Goal: Task Accomplishment & Management: Use online tool/utility

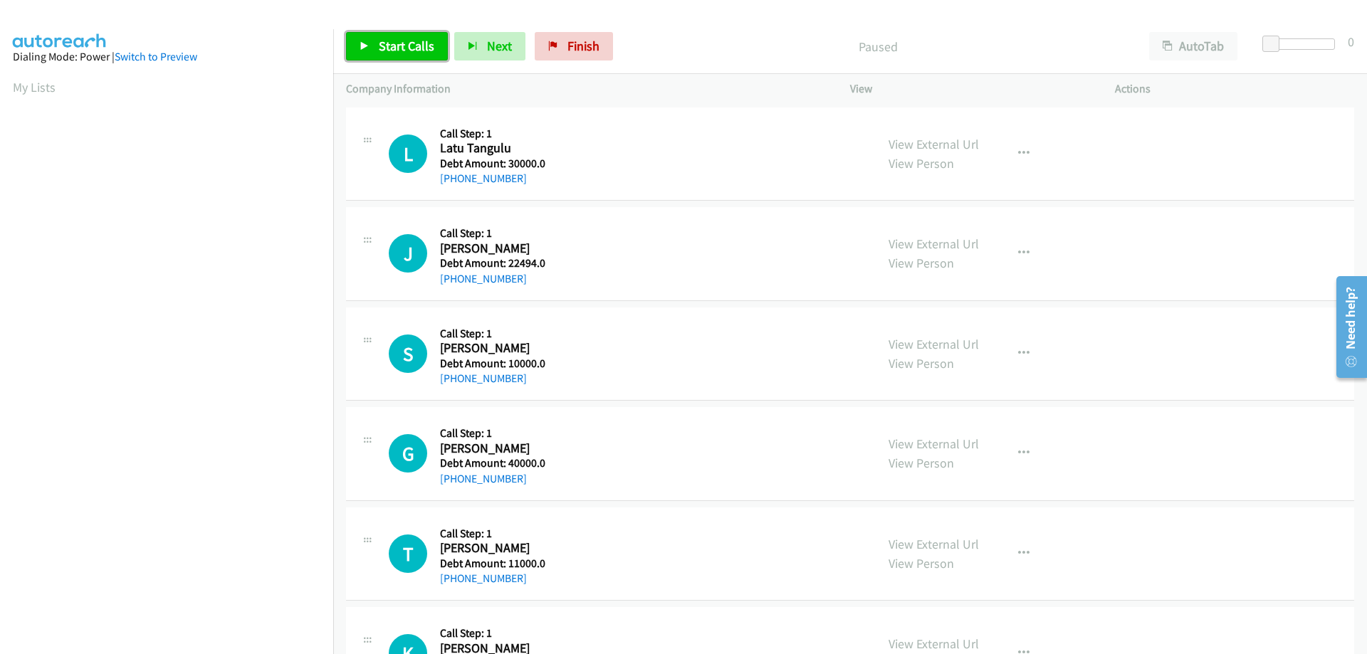
click at [390, 47] on span "Start Calls" at bounding box center [407, 46] width 56 height 16
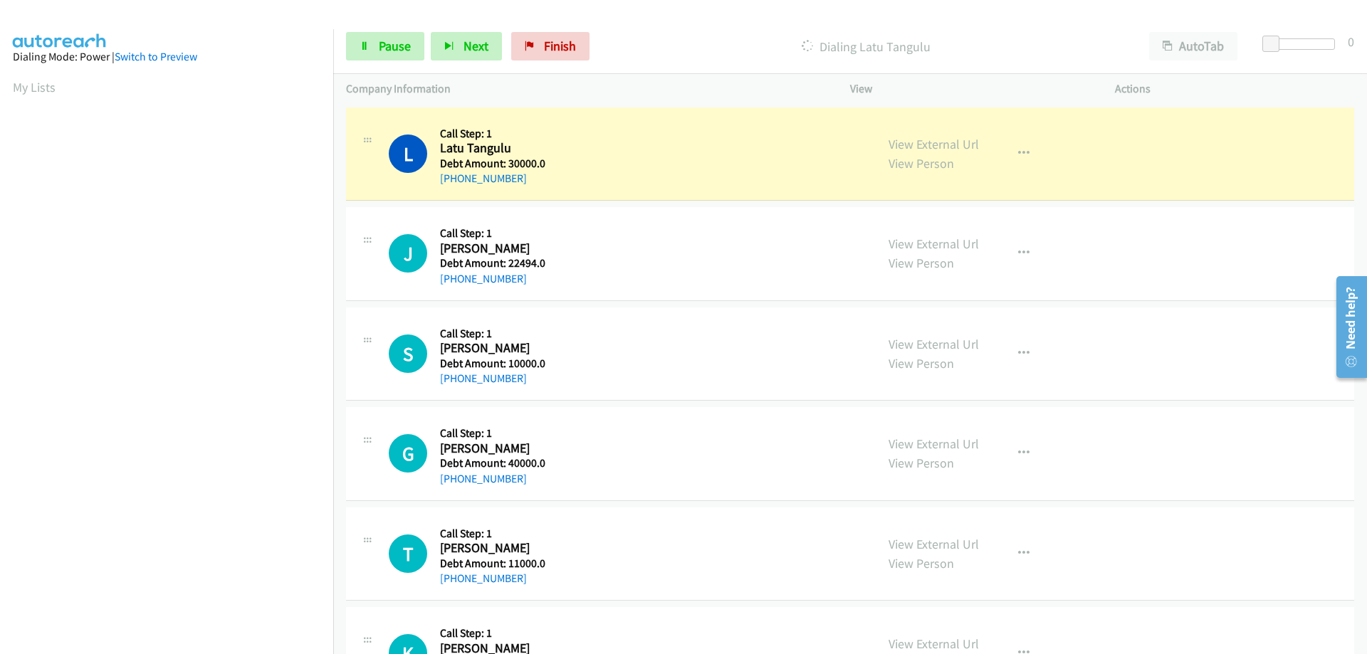
scroll to position [144, 0]
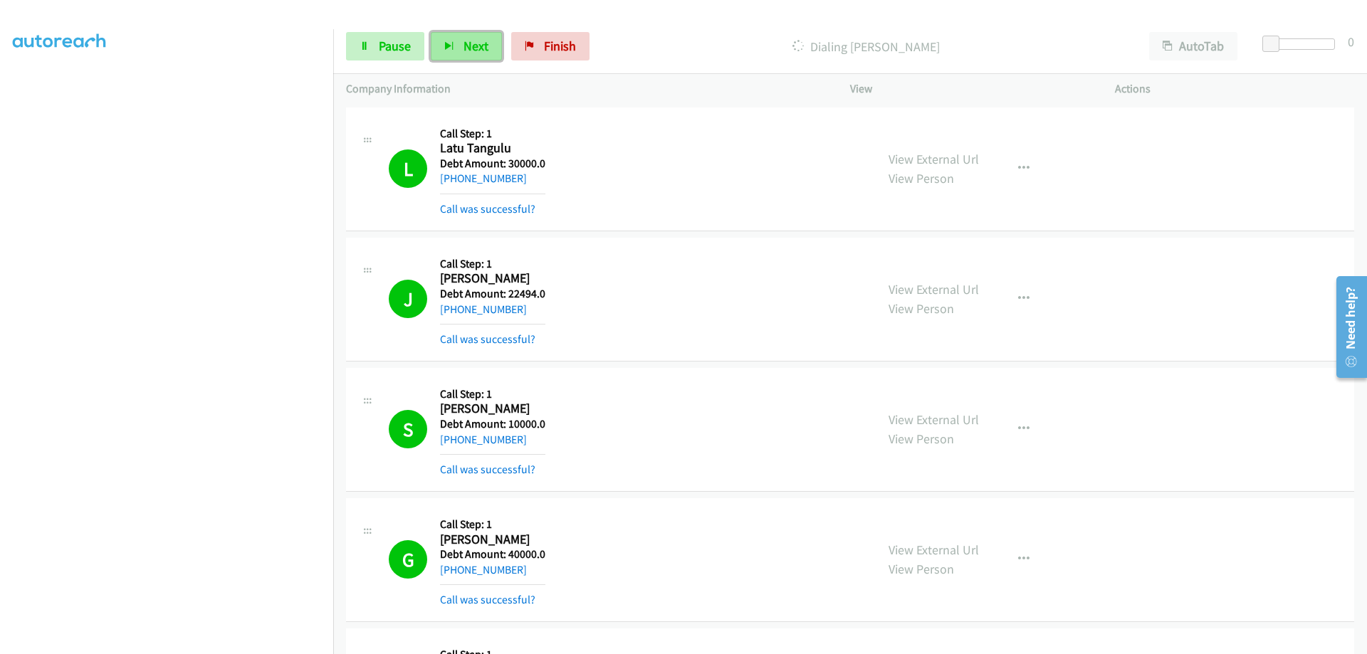
click at [493, 59] on button "Next" at bounding box center [466, 46] width 71 height 28
click at [396, 50] on span "Pause" at bounding box center [395, 46] width 32 height 16
click at [395, 50] on span "Start Calls" at bounding box center [407, 46] width 56 height 16
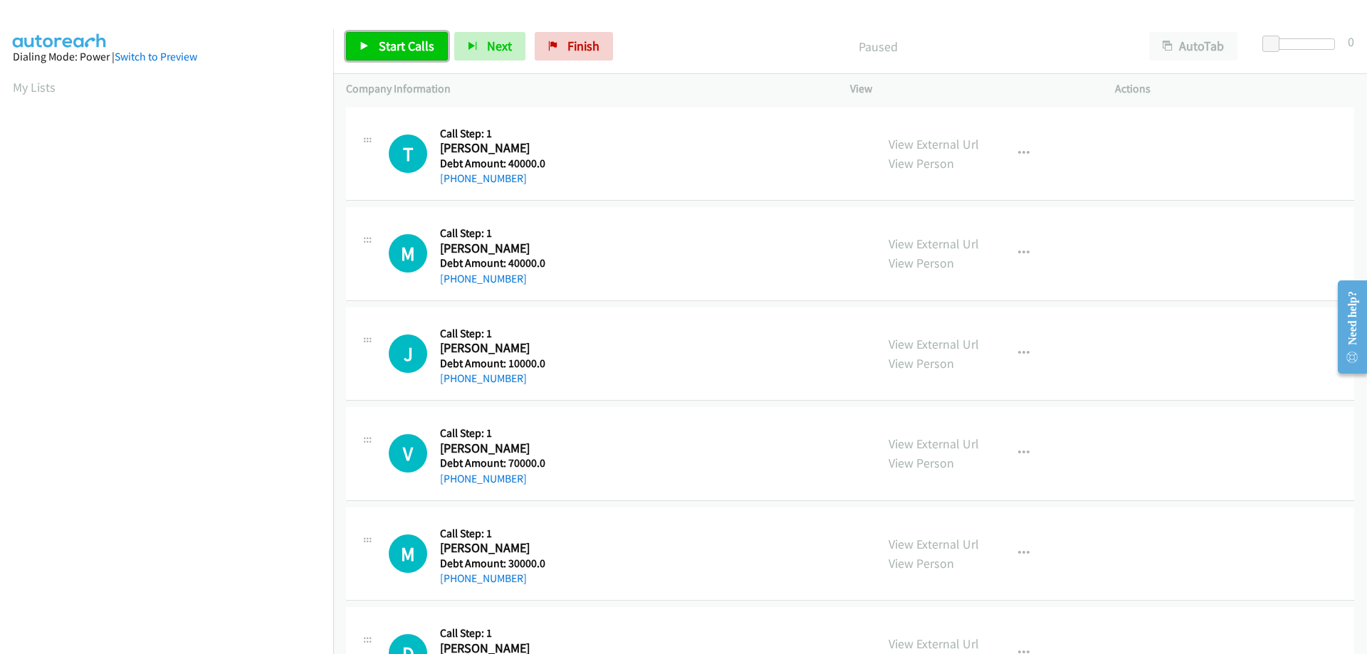
click at [384, 40] on span "Start Calls" at bounding box center [407, 46] width 56 height 16
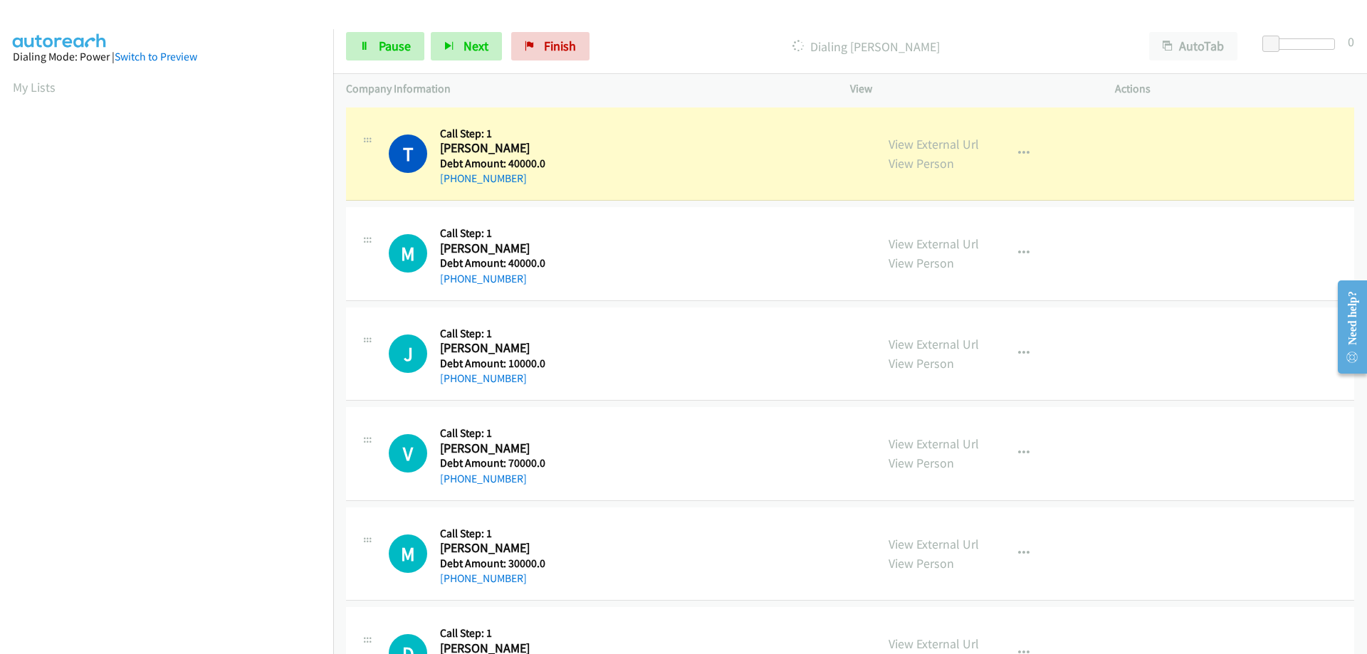
scroll to position [145, 0]
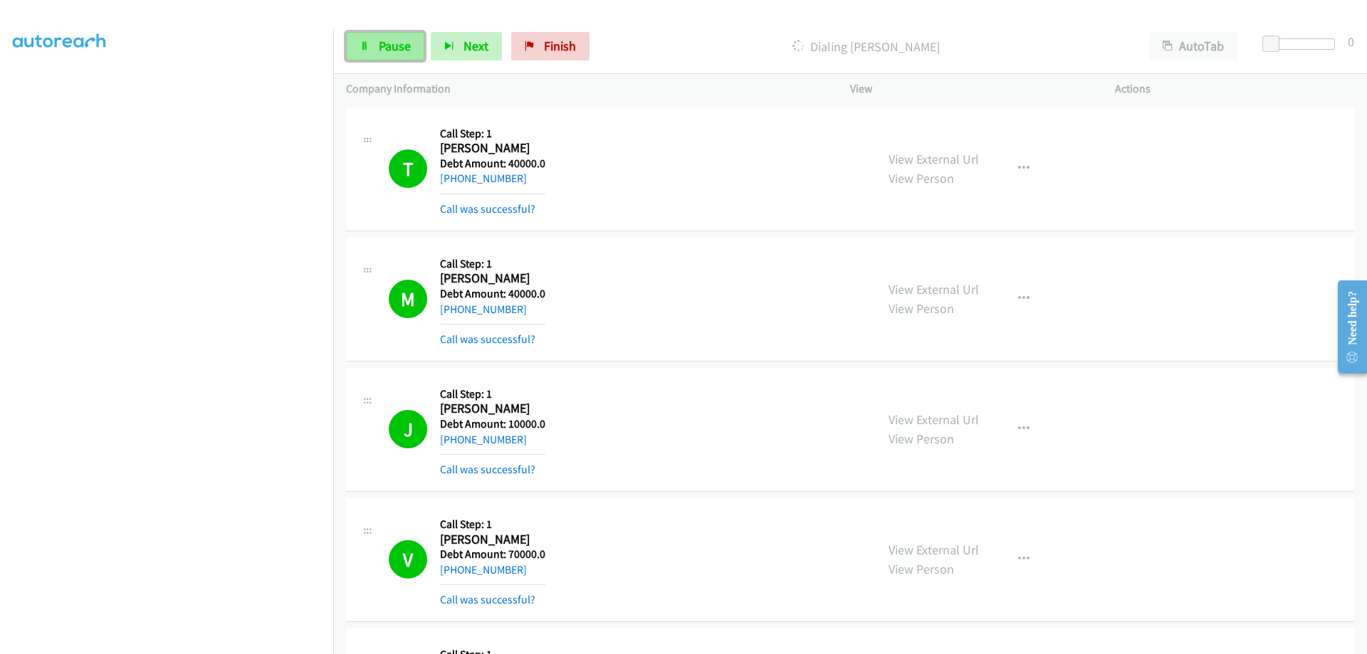
click at [389, 38] on span "Pause" at bounding box center [395, 46] width 32 height 16
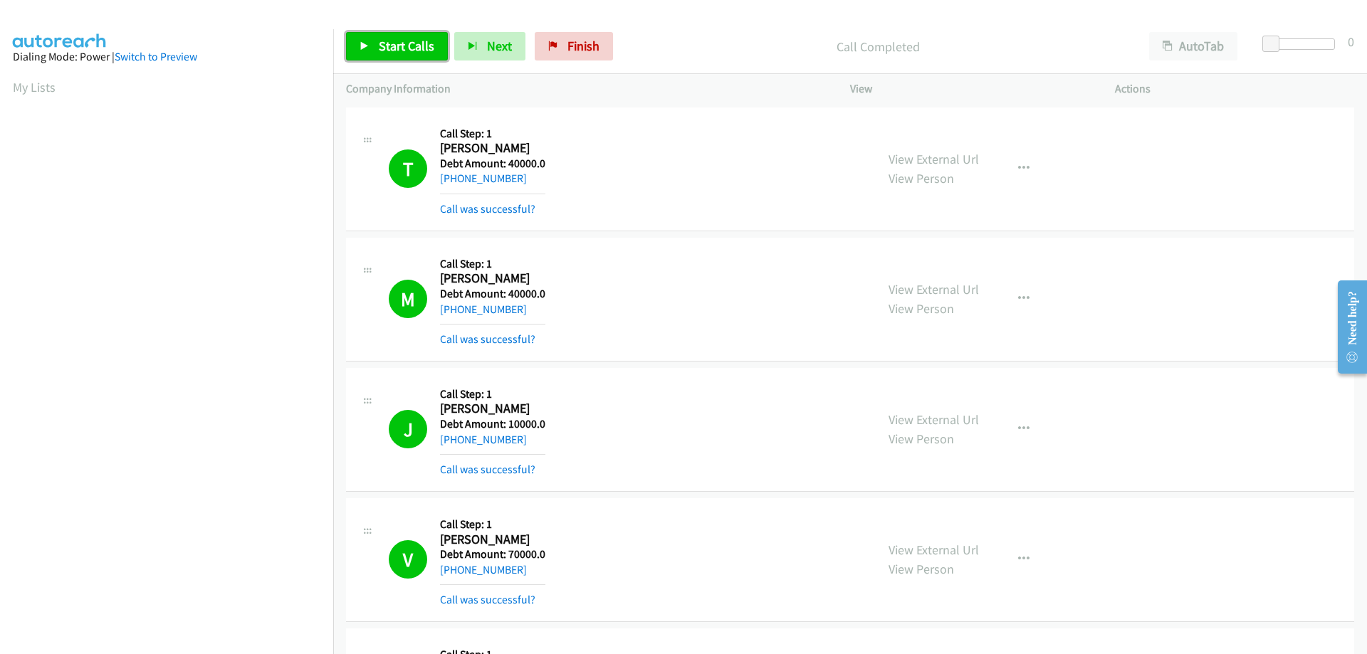
click at [411, 53] on span "Start Calls" at bounding box center [407, 46] width 56 height 16
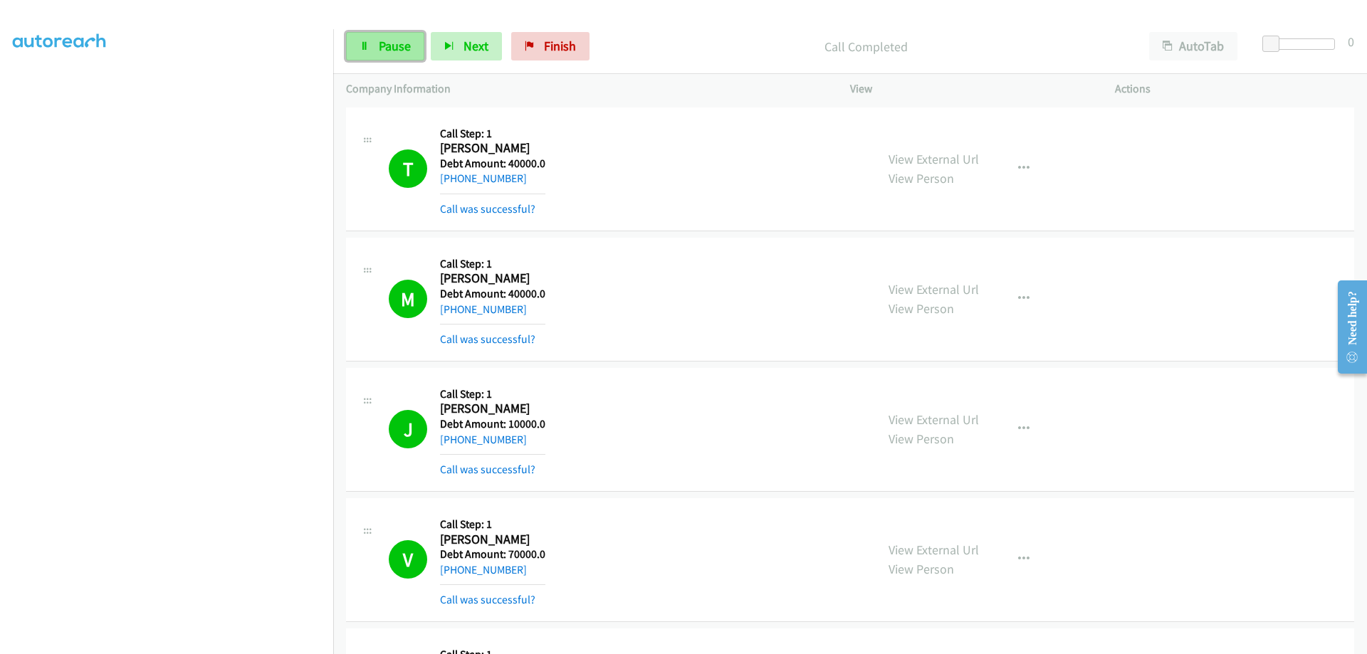
click at [382, 53] on span "Pause" at bounding box center [395, 46] width 32 height 16
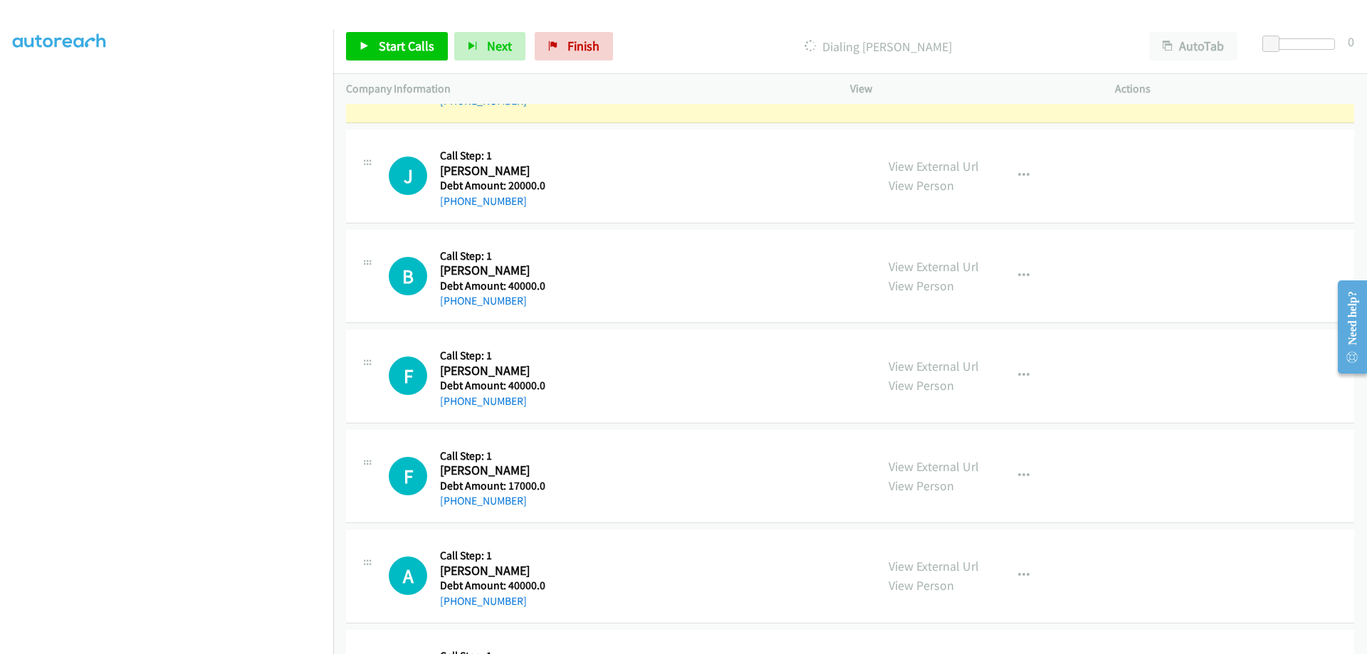
scroll to position [3778, 0]
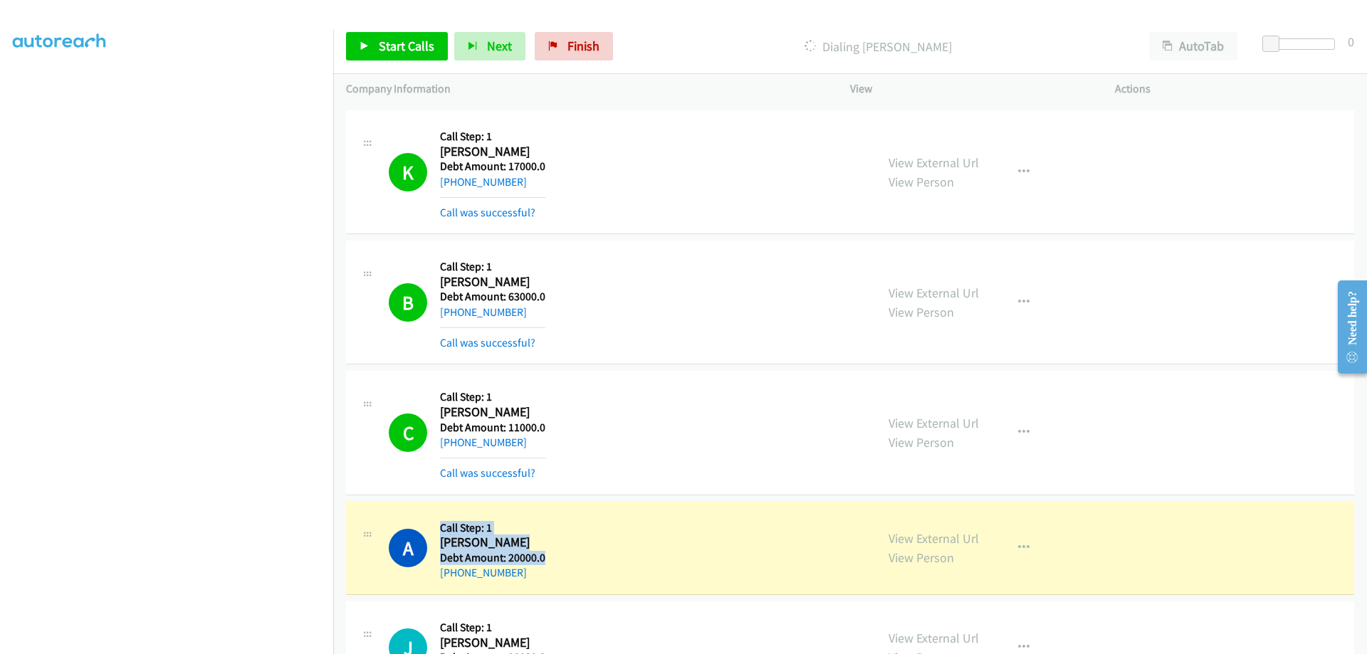
drag, startPoint x: 441, startPoint y: 525, endPoint x: 547, endPoint y: 557, distance: 110.1
click at [550, 560] on div "A Callback Scheduled Call Step: 1 [PERSON_NAME] America/New_York Debt Amount: 2…" at bounding box center [626, 549] width 474 height 68
click at [604, 510] on div "A Callback Scheduled Call Step: 1 [PERSON_NAME] America/New_York Debt Amount: 2…" at bounding box center [850, 549] width 1008 height 94
drag, startPoint x: 444, startPoint y: 529, endPoint x: 517, endPoint y: 550, distance: 76.2
click at [530, 569] on div "Callback Scheduled Call Step: 1 [PERSON_NAME] America/New_York Debt Amount: 200…" at bounding box center [492, 549] width 105 height 68
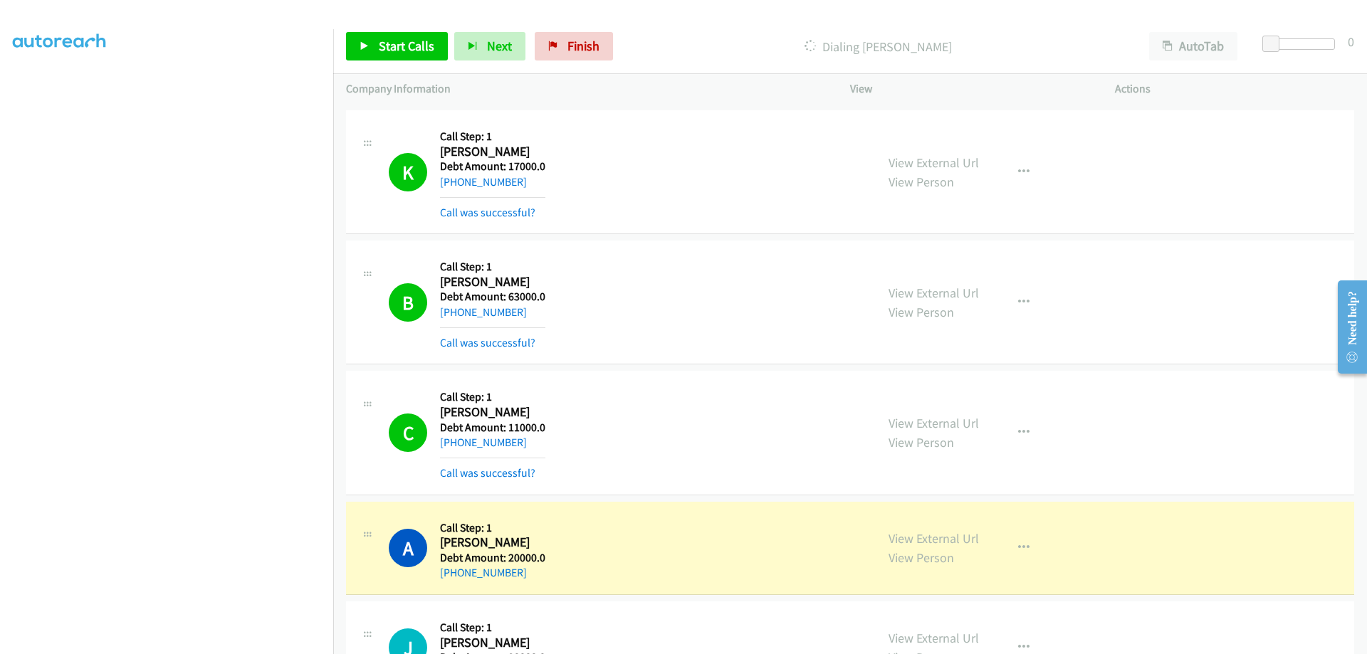
copy div "all Step: 1 [PERSON_NAME] America/New_York Debt Amount: 20000.0 [PHONE_NUMBER]"
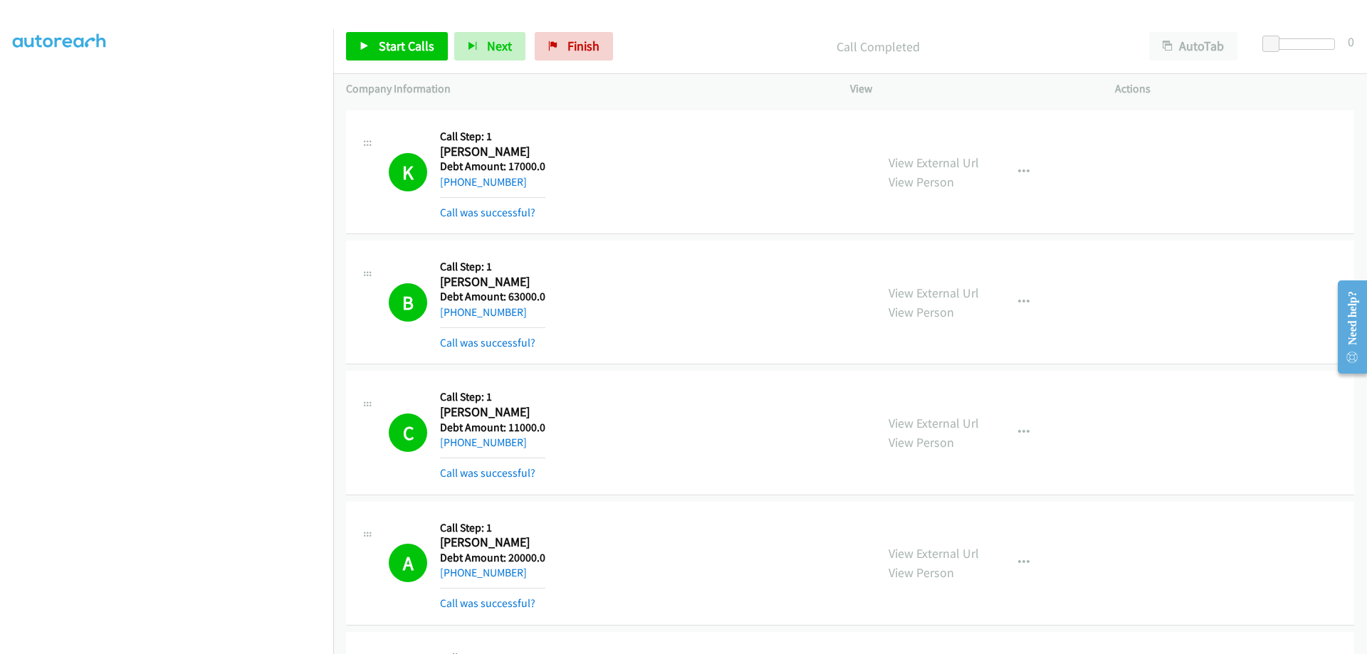
click at [452, 543] on h2 "[PERSON_NAME]" at bounding box center [492, 543] width 105 height 16
drag, startPoint x: 440, startPoint y: 544, endPoint x: 534, endPoint y: 569, distance: 97.2
click at [534, 569] on div "Callback Scheduled Call Step: 1 [PERSON_NAME] America/New_York Debt Amount: 200…" at bounding box center [492, 564] width 105 height 98
copy div "[PERSON_NAME] America/New_York Debt Amount: 20000.0 [PHONE_NUMBER]"
click at [597, 221] on div "K Callback Scheduled Call Step: 1 [PERSON_NAME] America/Chicago Debt Amount: 17…" at bounding box center [850, 172] width 1008 height 124
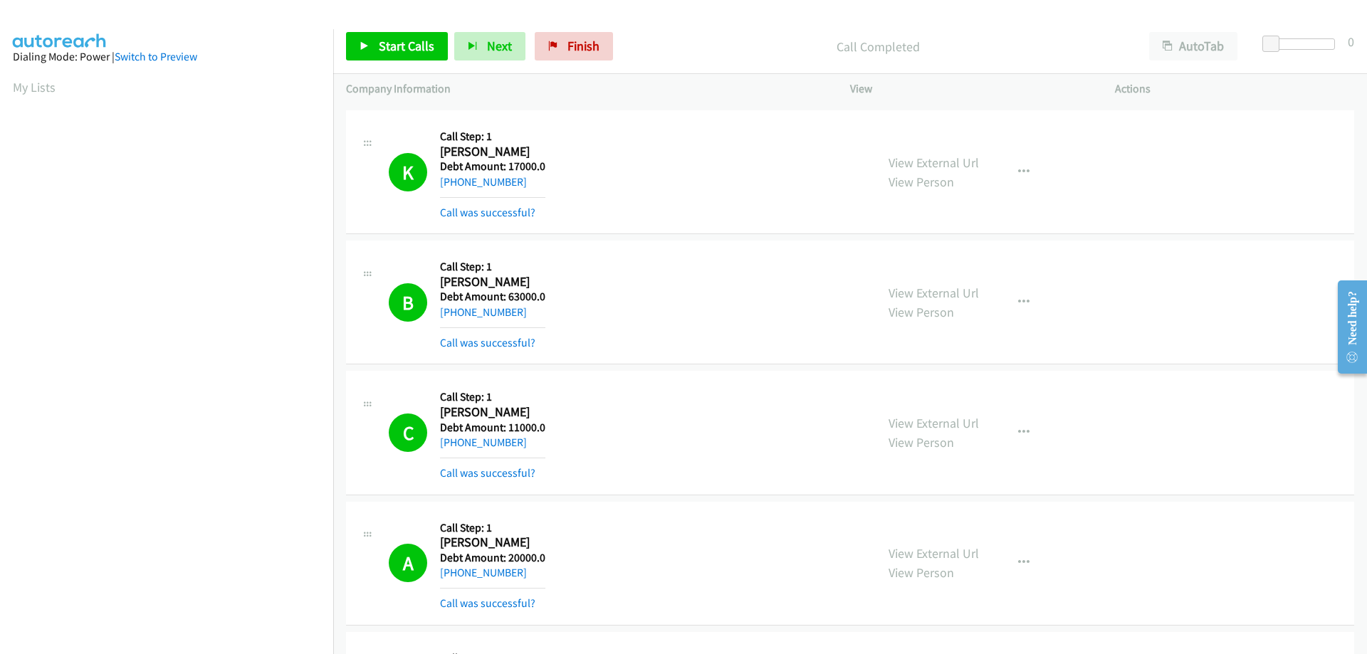
scroll to position [0, 0]
click at [389, 40] on span "Start Calls" at bounding box center [407, 46] width 56 height 16
click at [468, 52] on span "Pause" at bounding box center [484, 60] width 32 height 16
click at [376, 51] on link "Start Calls" at bounding box center [397, 46] width 102 height 28
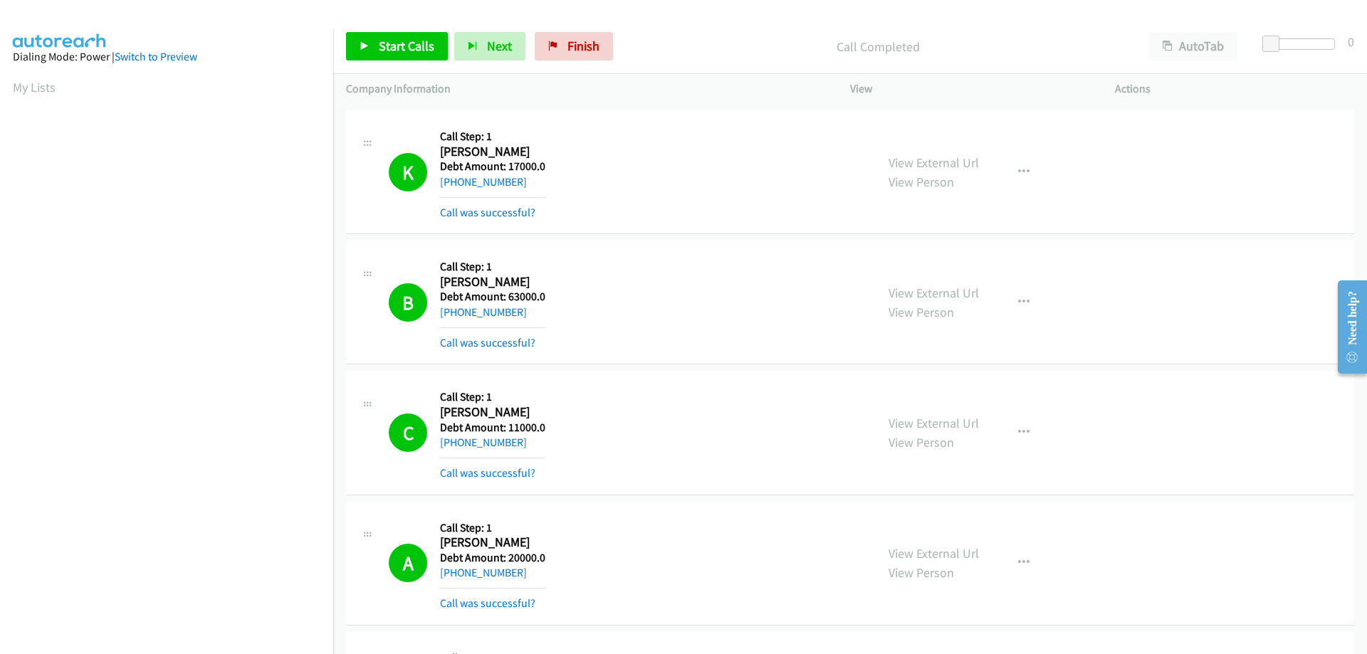
scroll to position [8351, 0]
click at [454, 47] on link "Pause" at bounding box center [468, 39] width 28 height 15
click at [377, 41] on link "Start Calls" at bounding box center [397, 46] width 102 height 28
click at [454, 36] on link "Pause" at bounding box center [468, 39] width 28 height 15
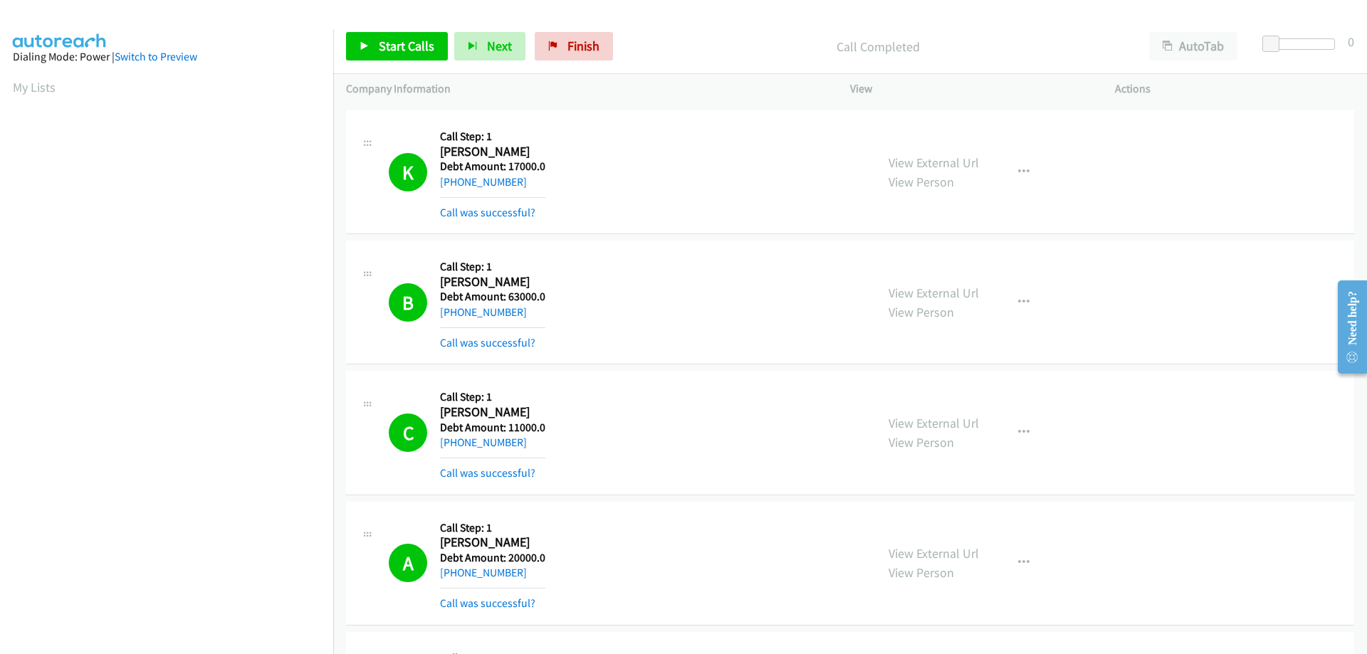
click at [405, 52] on span "Start Calls" at bounding box center [407, 46] width 56 height 16
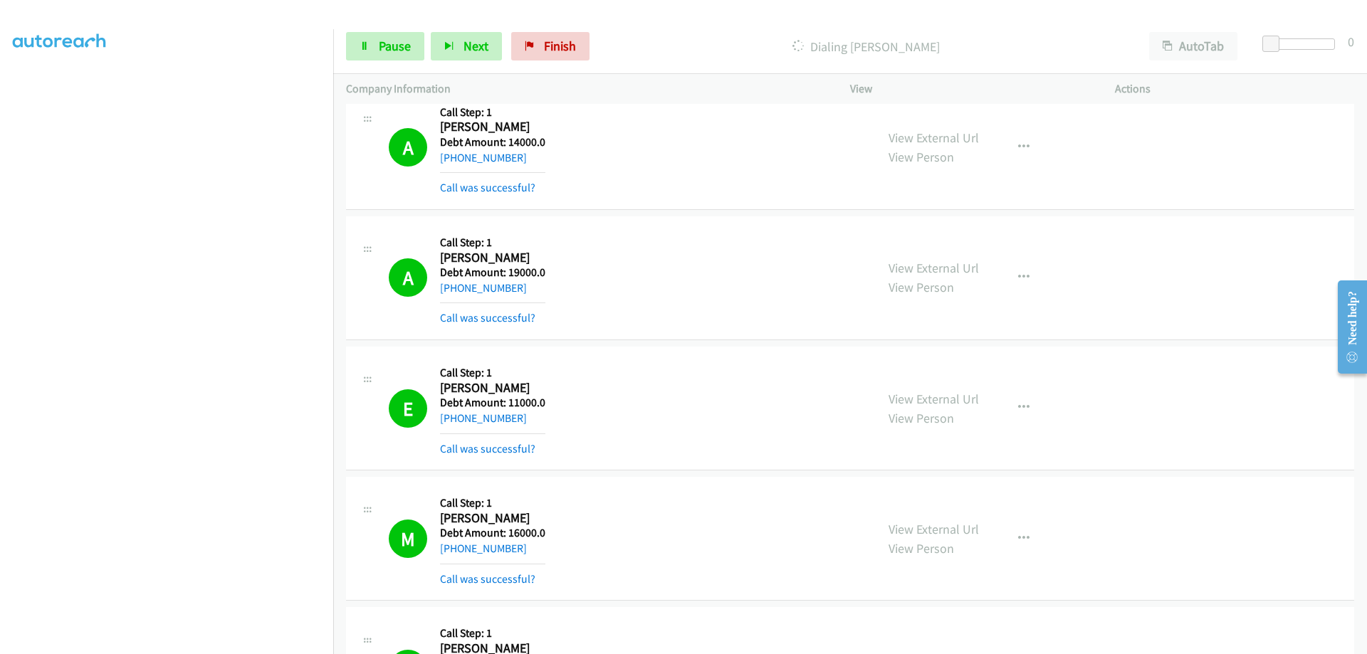
scroll to position [13074, 0]
drag, startPoint x: 487, startPoint y: 376, endPoint x: 441, endPoint y: 373, distance: 46.4
copy h2 "[PERSON_NAME]"
click at [395, 46] on span "Pause" at bounding box center [395, 46] width 32 height 16
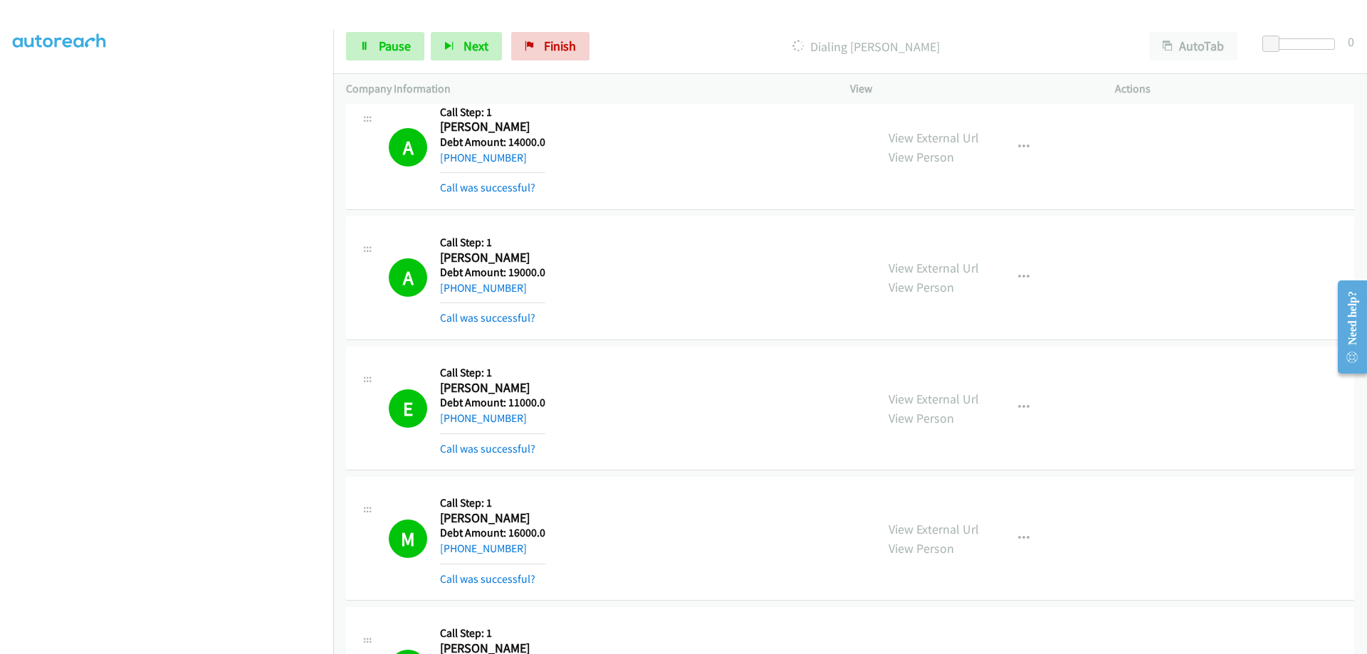
drag, startPoint x: 484, startPoint y: 375, endPoint x: 441, endPoint y: 371, distance: 42.9
copy h2 "[PERSON_NAME]"
drag, startPoint x: 529, startPoint y: 368, endPoint x: 488, endPoint y: 368, distance: 41.3
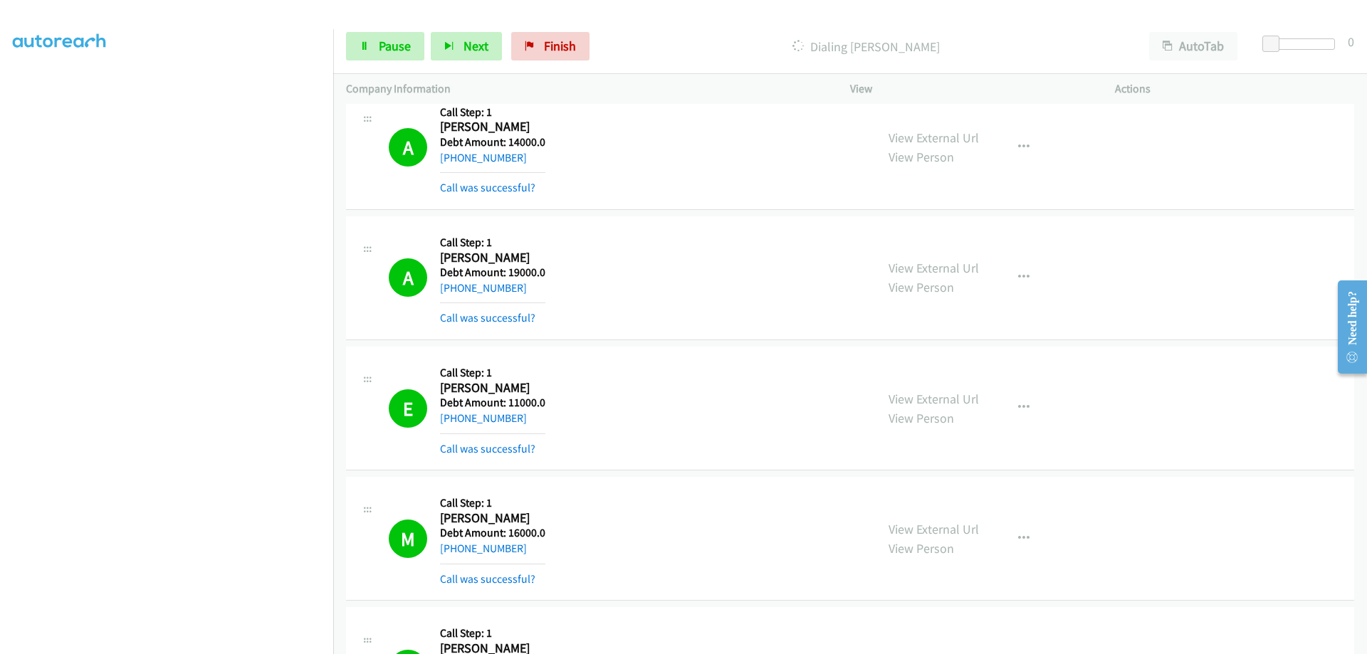
copy h2 "[PERSON_NAME]"
drag, startPoint x: 522, startPoint y: 401, endPoint x: 455, endPoint y: 402, distance: 66.9
copy link "[PHONE_NUMBER]"
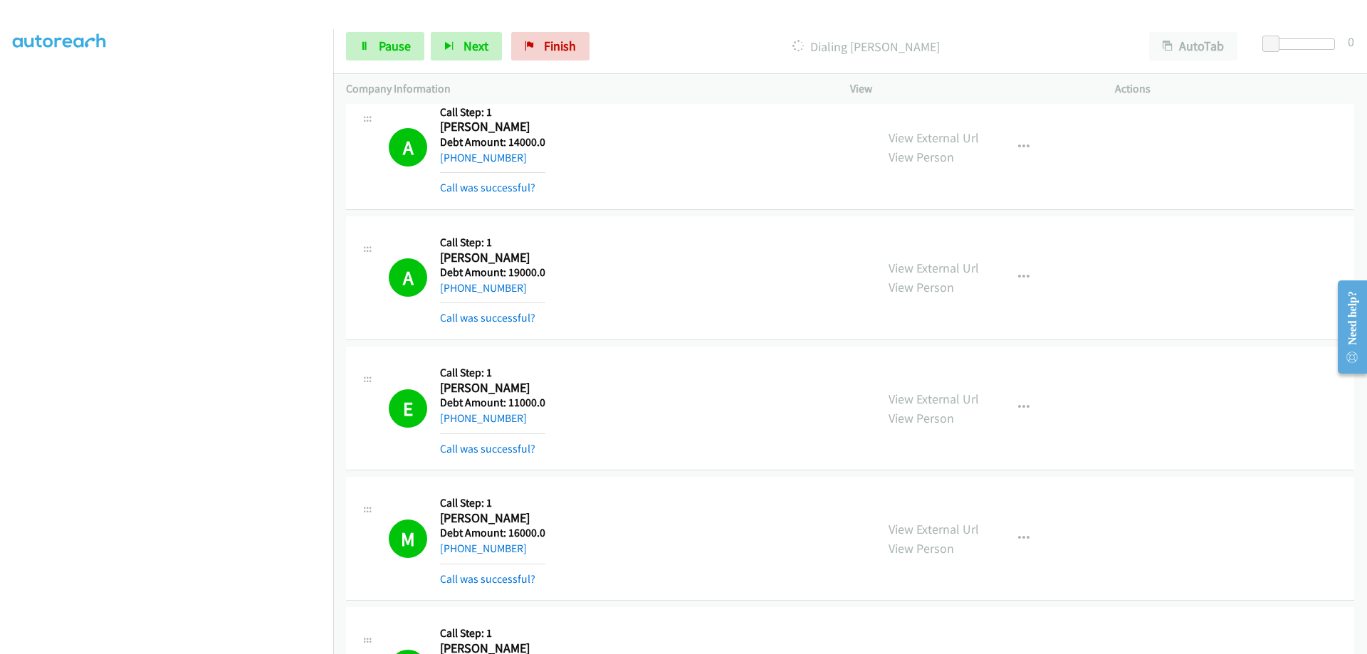
scroll to position [144, 0]
click at [386, 52] on span "Start Calls" at bounding box center [373, 67] width 26 height 31
click at [372, 37] on link "Pause" at bounding box center [385, 46] width 78 height 28
